Goal: Check status: Check status

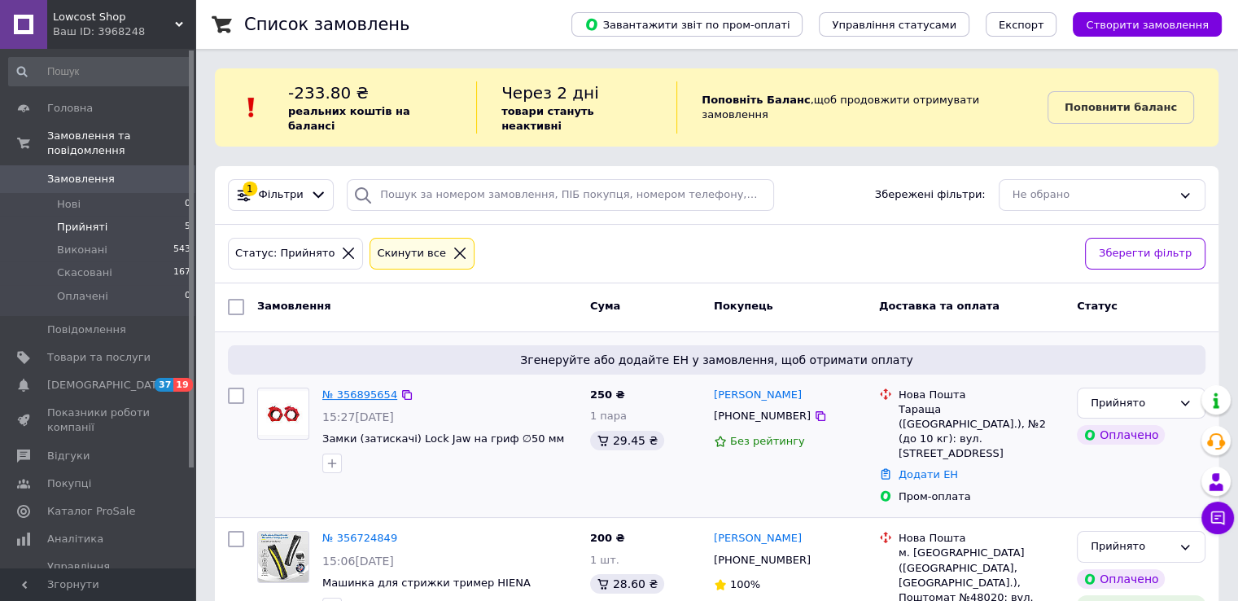
click at [363, 388] on link "№ 356895654" at bounding box center [359, 394] width 75 height 12
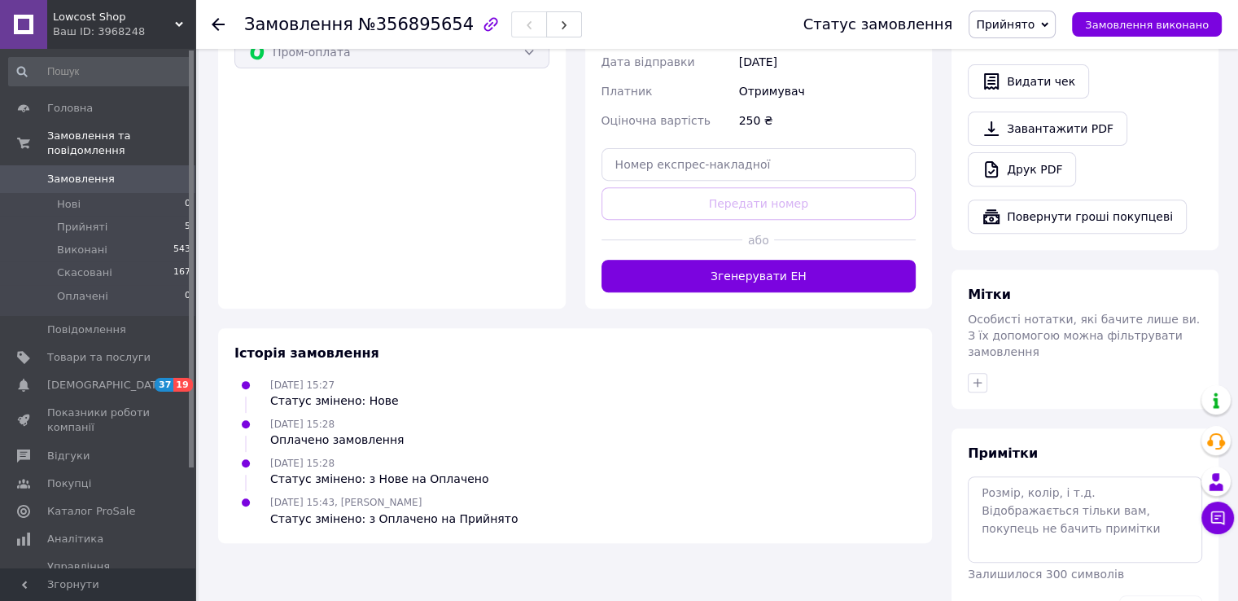
scroll to position [524, 0]
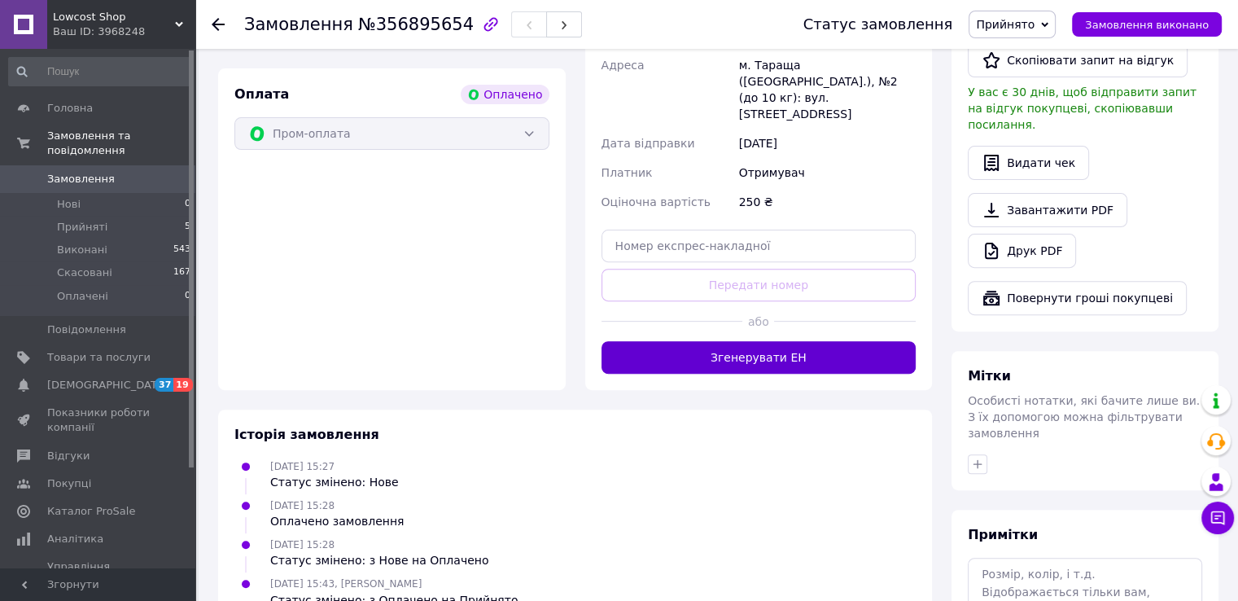
click at [815, 348] on button "Згенерувати ЕН" at bounding box center [758, 357] width 315 height 33
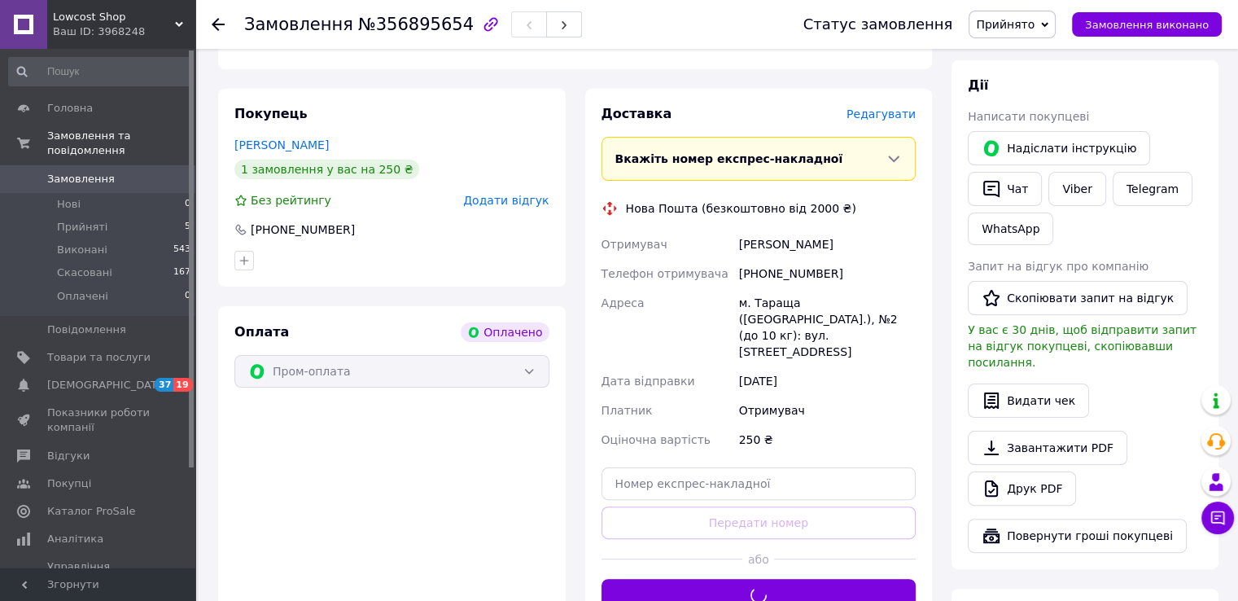
scroll to position [280, 0]
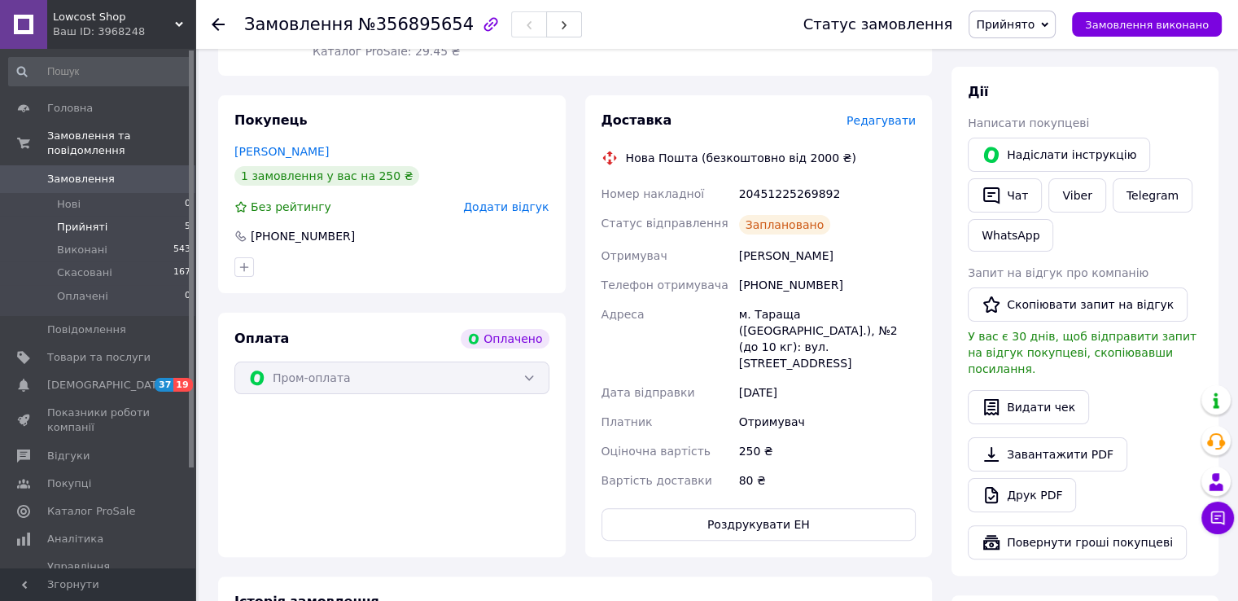
click at [92, 220] on span "Прийняті" at bounding box center [82, 227] width 50 height 15
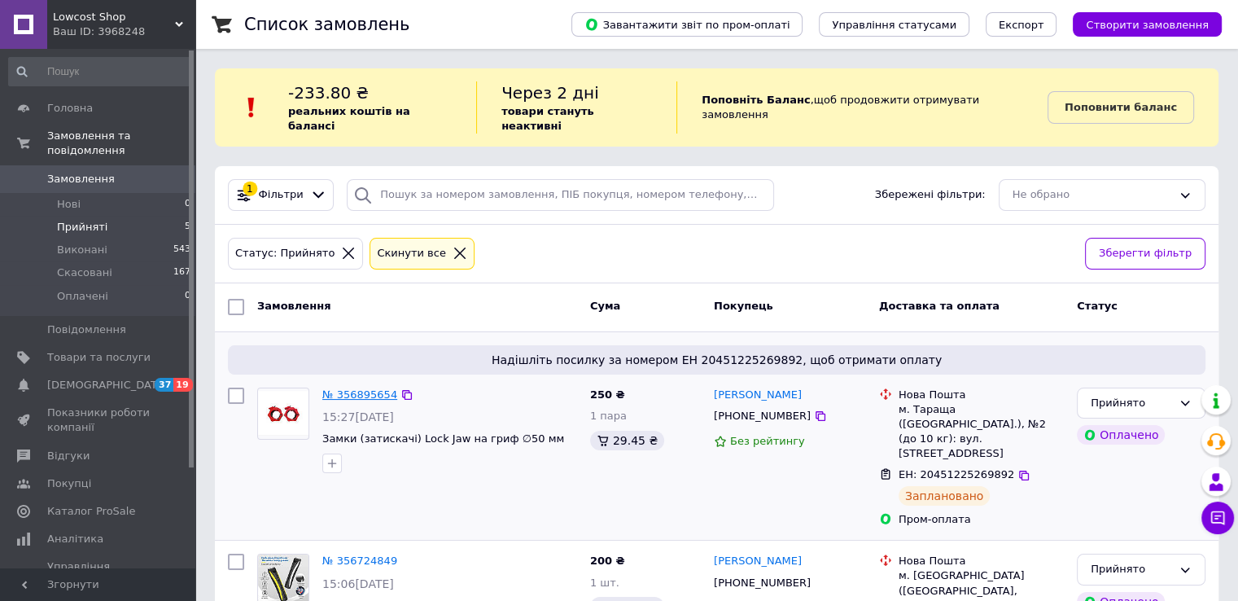
click at [365, 388] on link "№ 356895654" at bounding box center [359, 394] width 75 height 12
